Goal: Check status

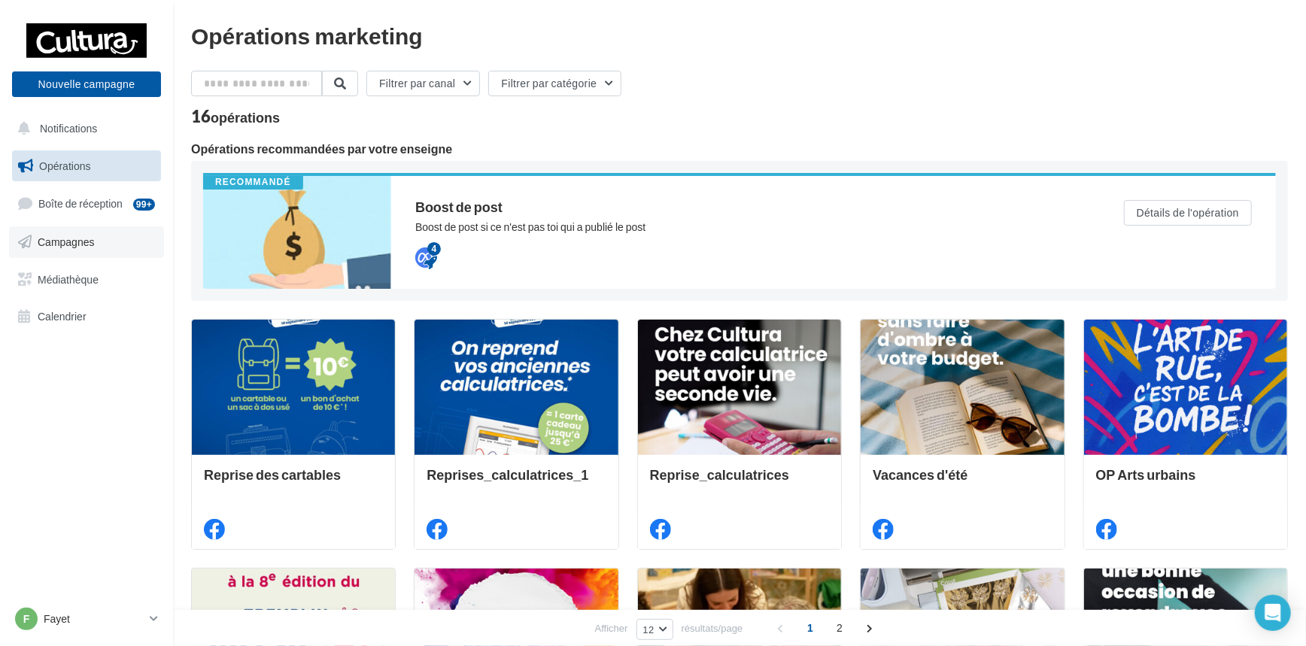
click at [62, 241] on span "Campagnes" at bounding box center [66, 242] width 57 height 13
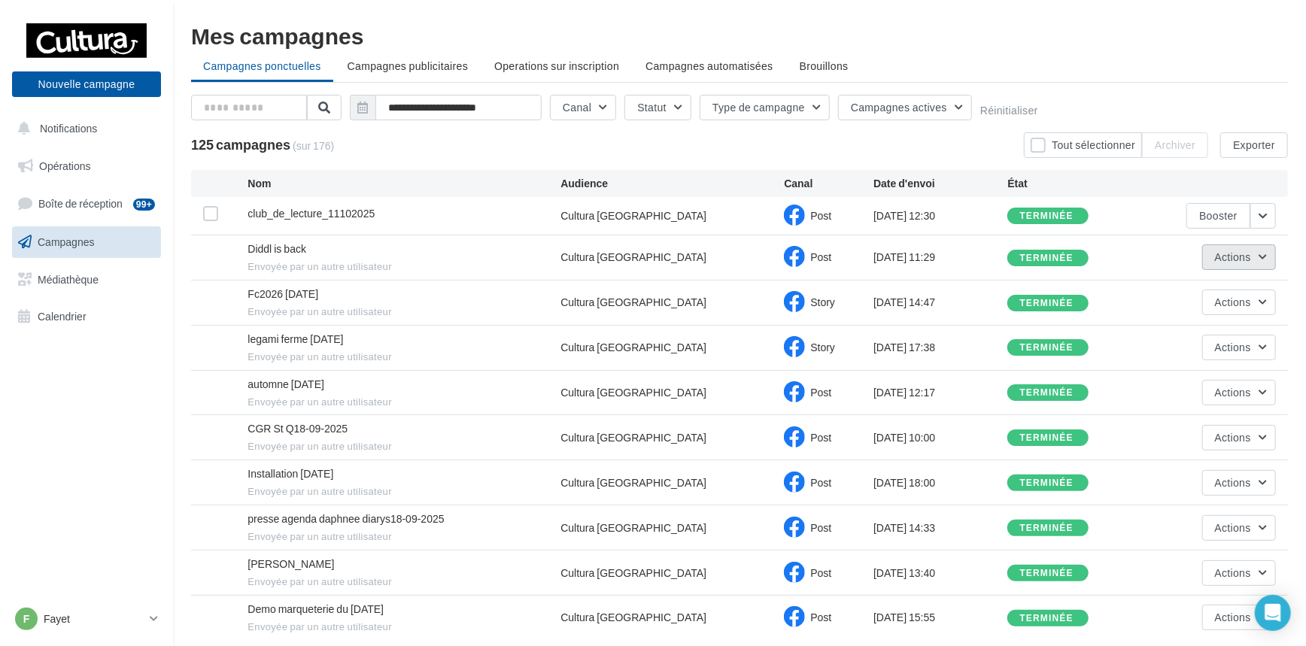
click at [1266, 259] on button "Actions" at bounding box center [1239, 258] width 74 height 26
click at [1245, 297] on button "Voir les résultats" at bounding box center [1201, 292] width 150 height 39
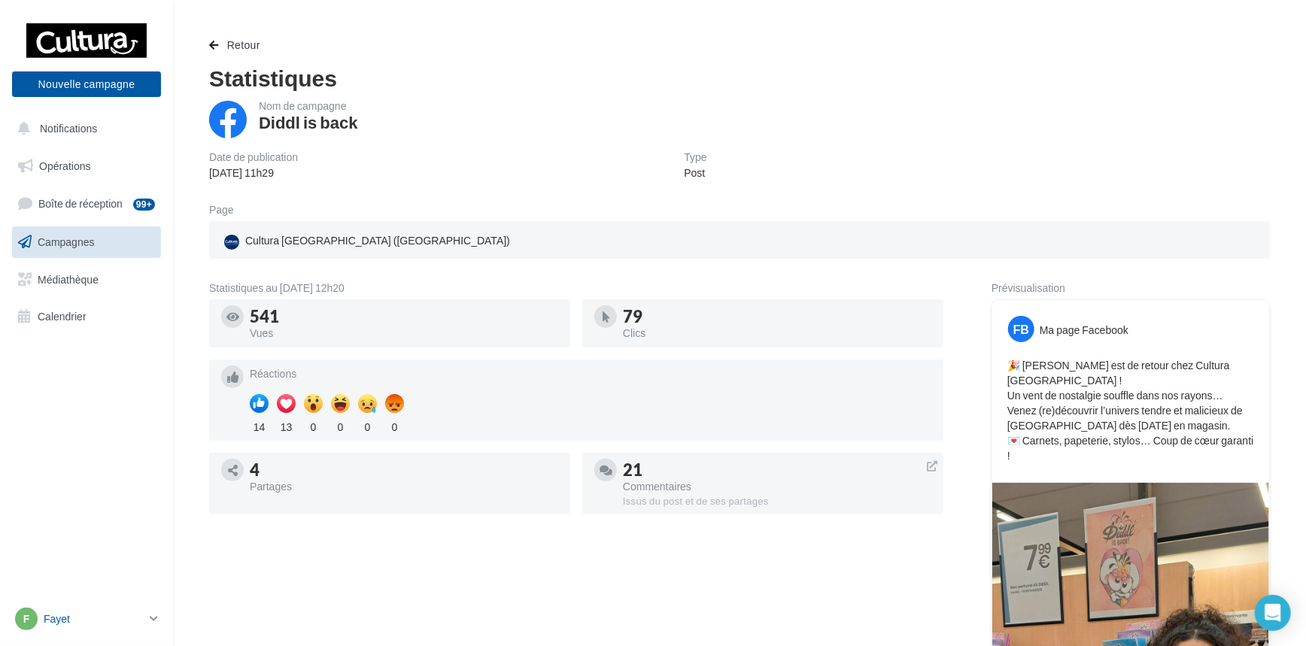
click at [150, 618] on icon at bounding box center [154, 618] width 8 height 13
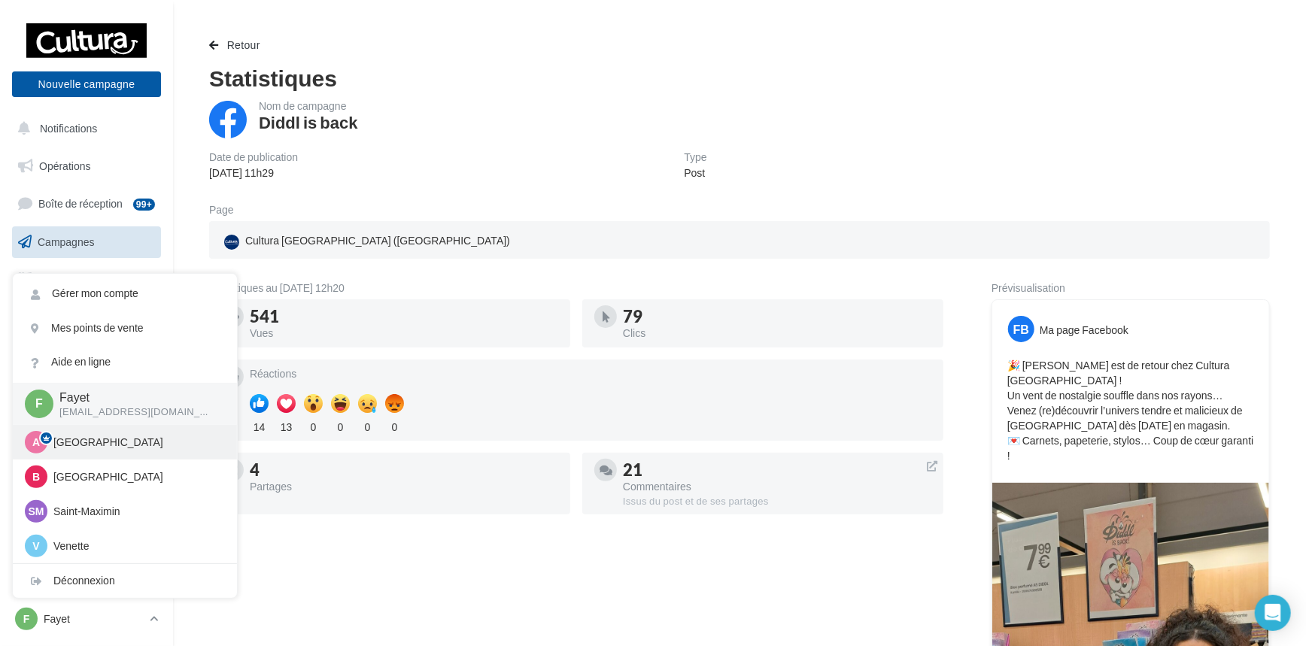
click at [90, 445] on p "[GEOGRAPHIC_DATA]" at bounding box center [136, 442] width 166 height 15
